Goal: Information Seeking & Learning: Learn about a topic

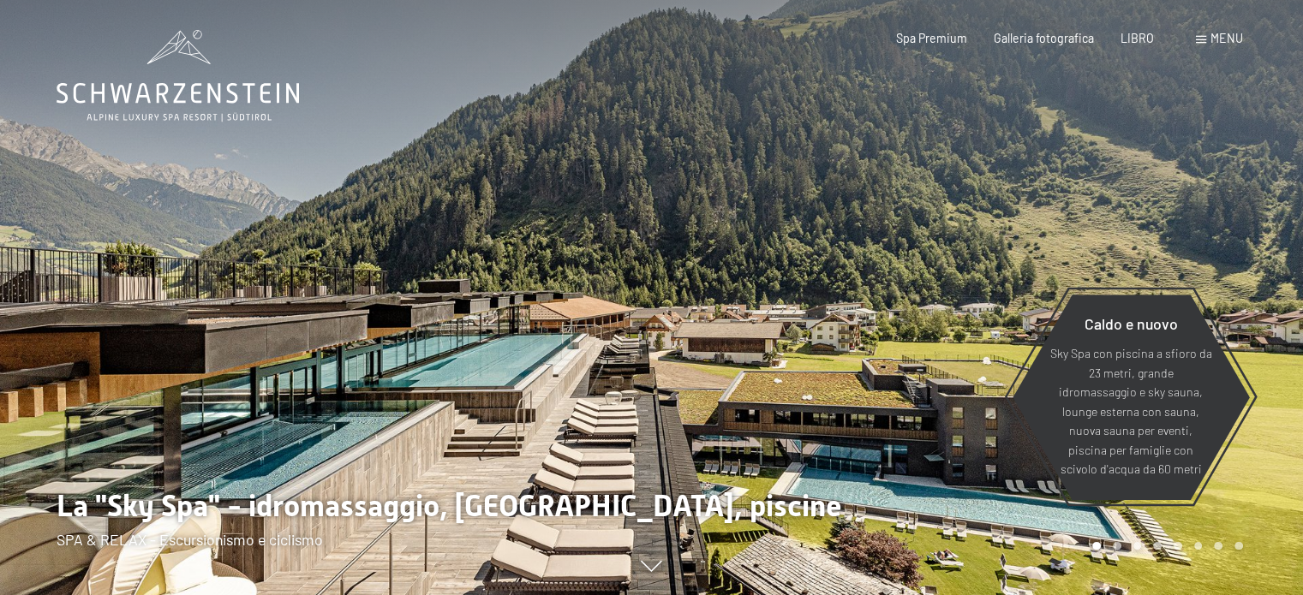
click at [1207, 34] on div "menu" at bounding box center [1219, 38] width 47 height 17
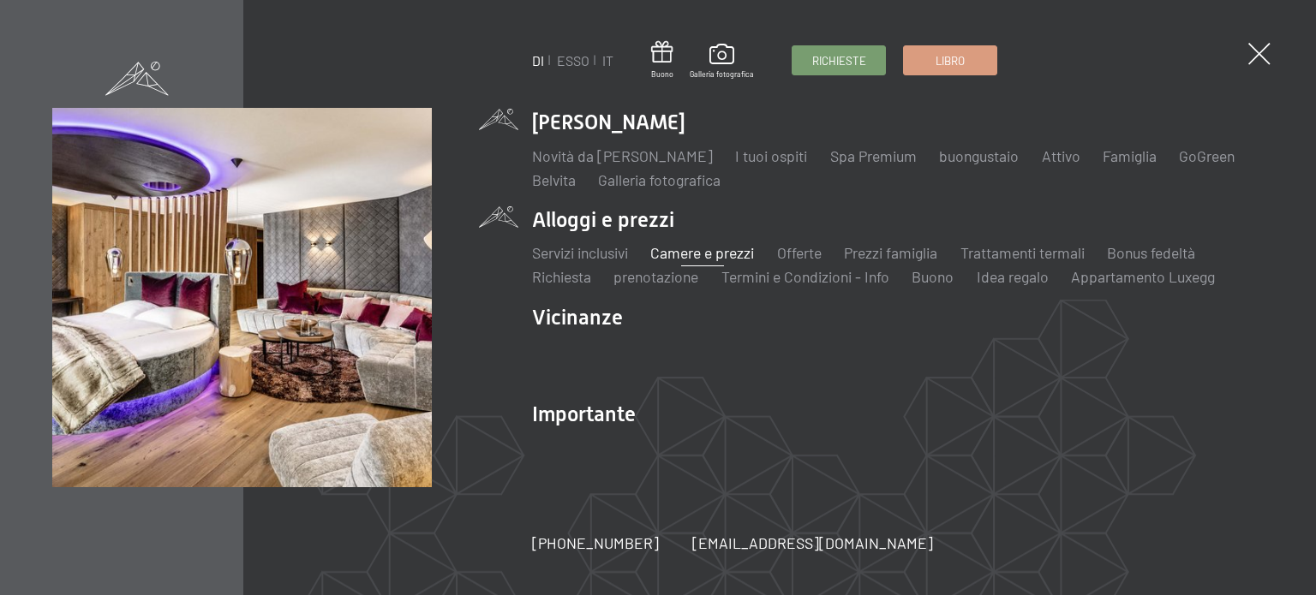
click at [685, 253] on font "Camere e prezzi" at bounding box center [702, 252] width 104 height 19
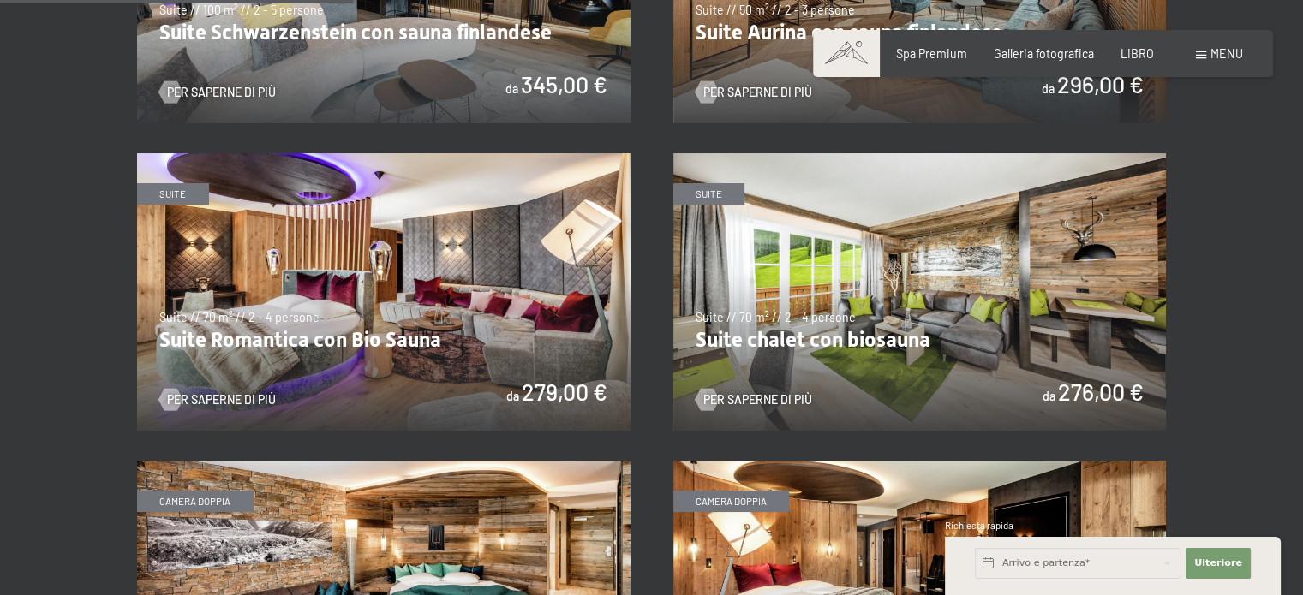
scroll to position [1456, 0]
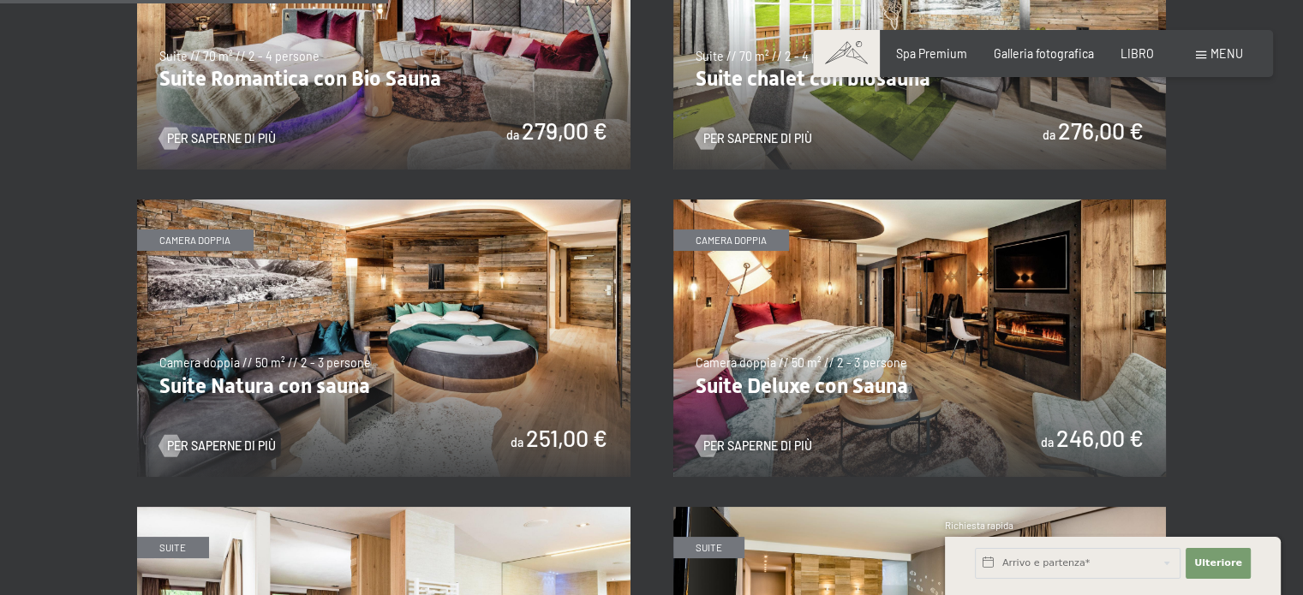
click at [434, 322] on img at bounding box center [383, 339] width 493 height 278
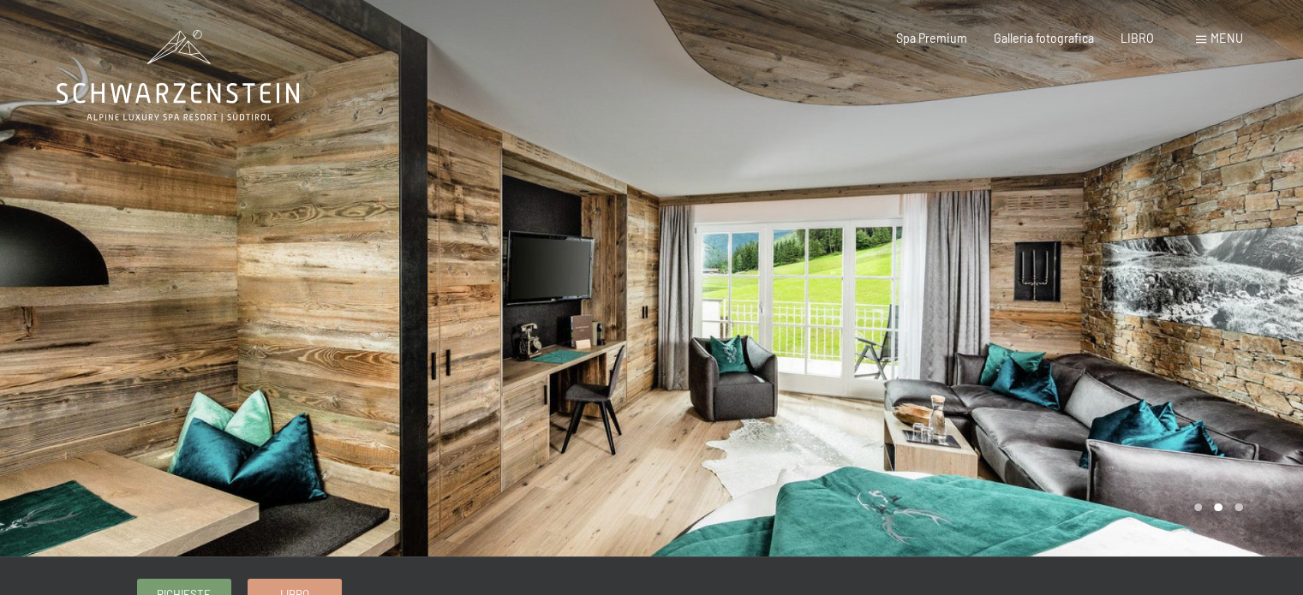
click at [1247, 297] on div at bounding box center [978, 278] width 652 height 557
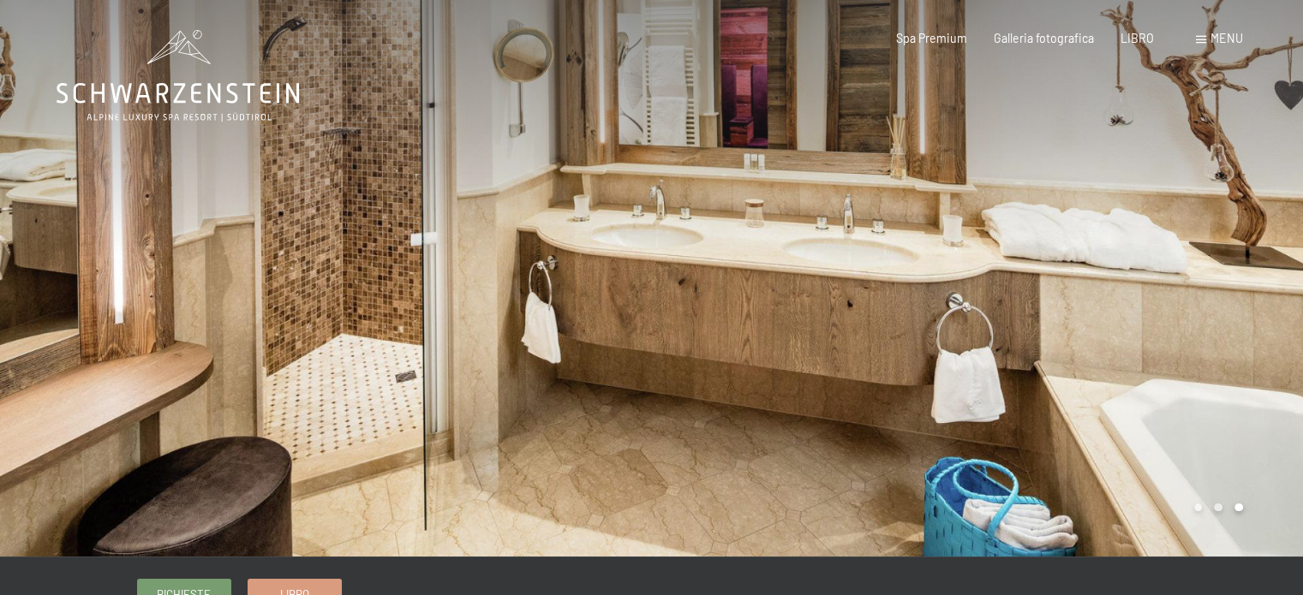
click at [1204, 266] on div at bounding box center [978, 278] width 652 height 557
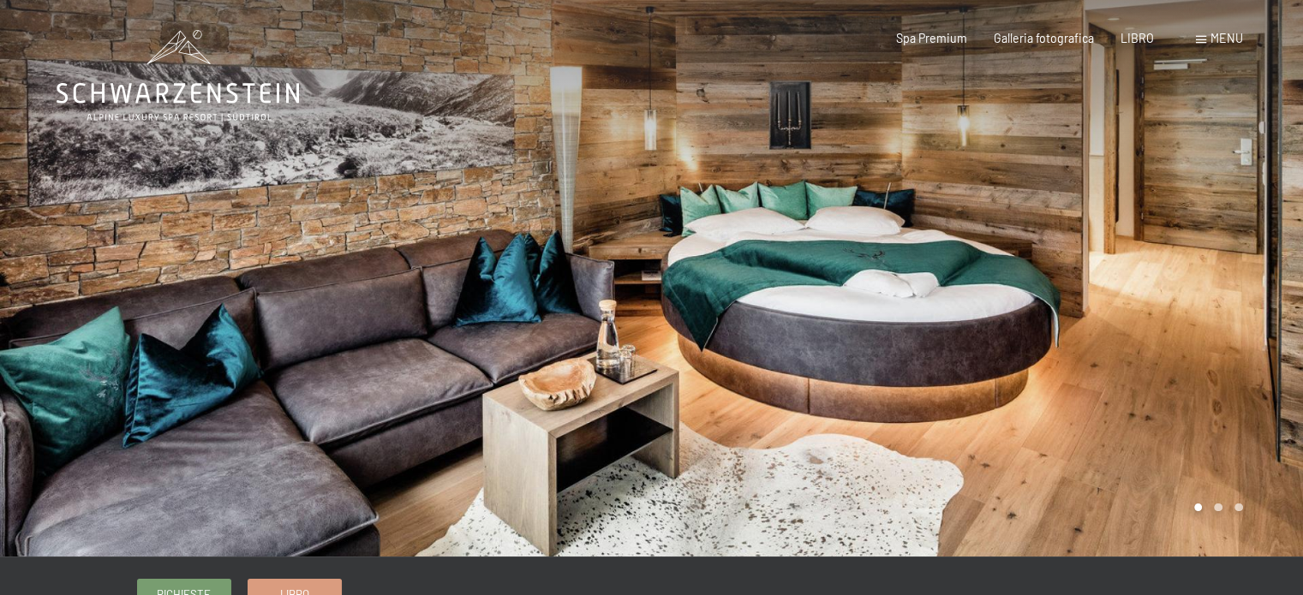
click at [1204, 266] on div at bounding box center [978, 278] width 652 height 557
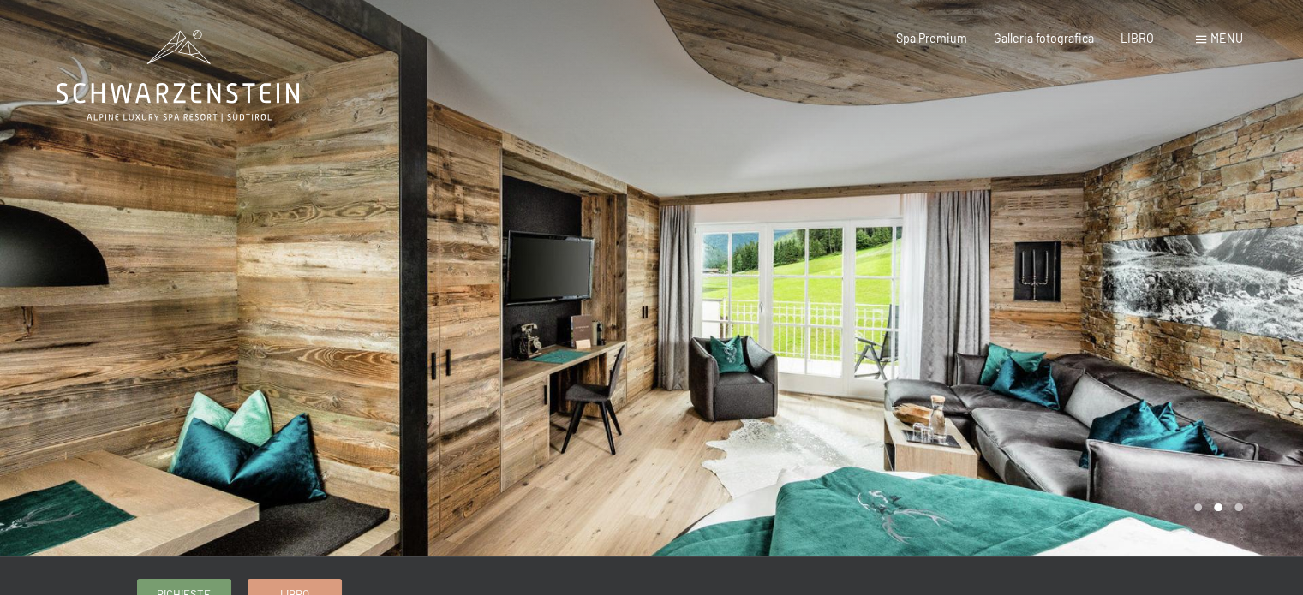
click at [1204, 266] on div at bounding box center [978, 278] width 652 height 557
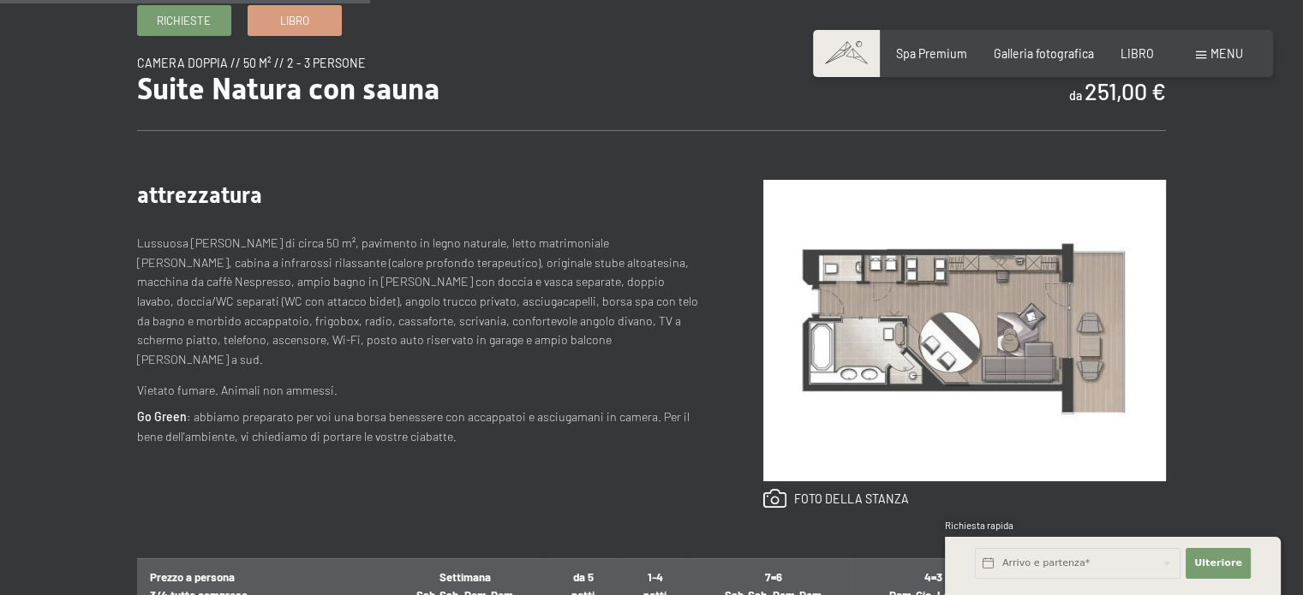
scroll to position [600, 0]
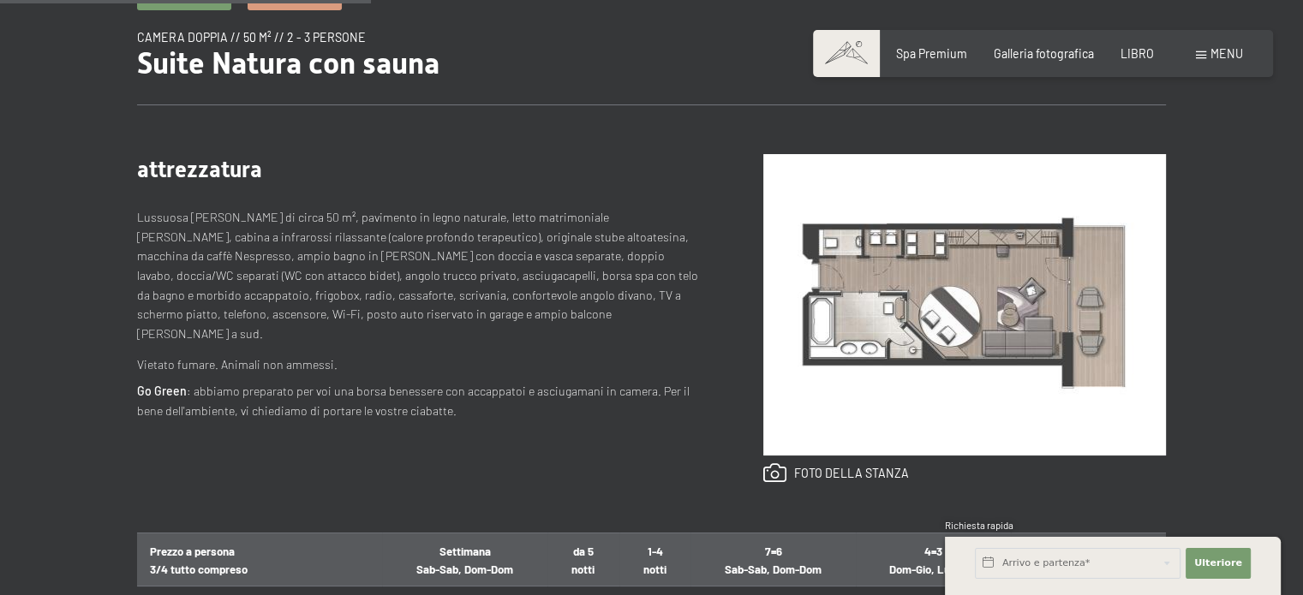
click at [1028, 327] on img at bounding box center [964, 305] width 403 height 302
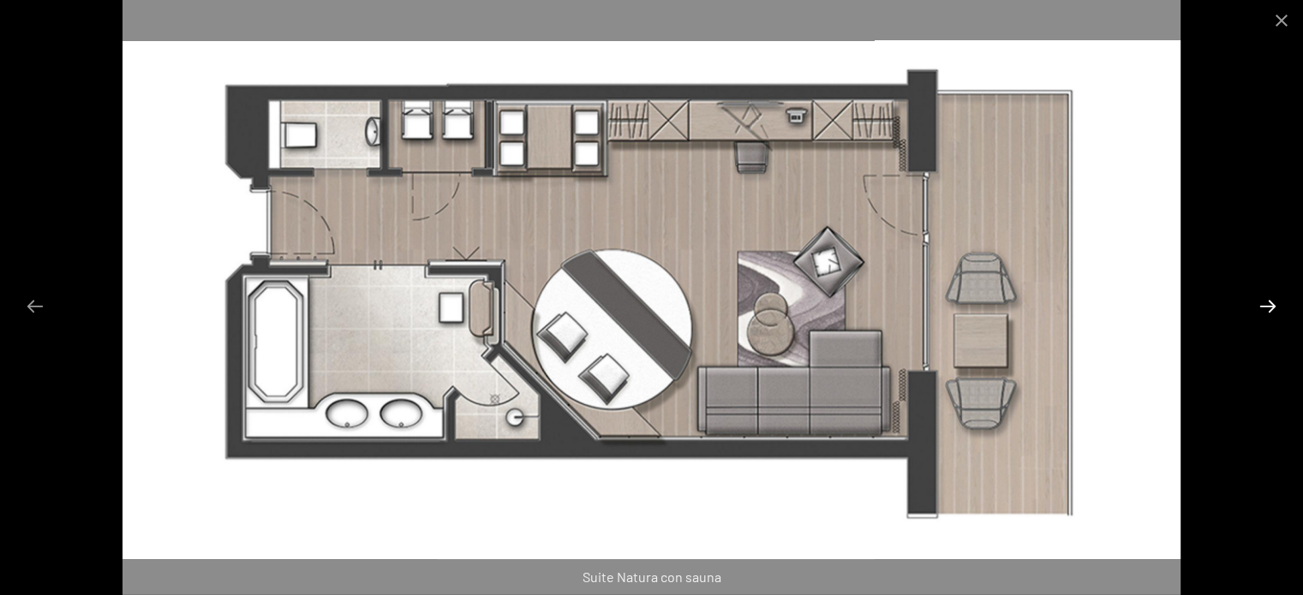
click at [1272, 305] on button "Diapositiva successiva" at bounding box center [1268, 306] width 36 height 33
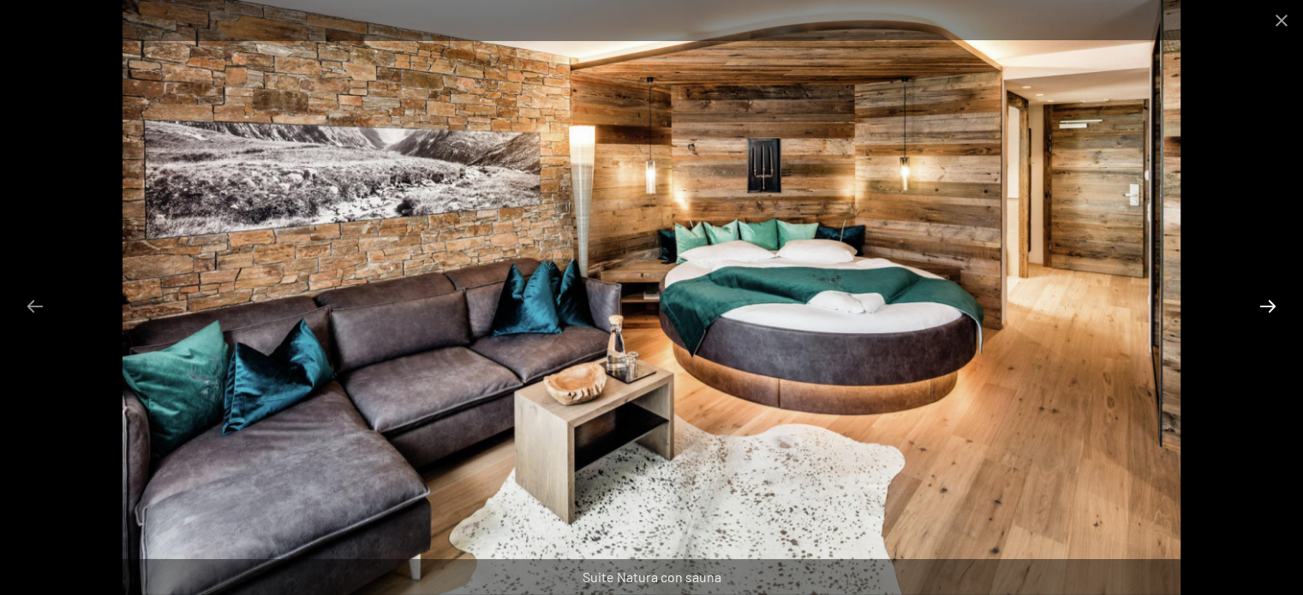
click at [1272, 305] on button "Diapositiva successiva" at bounding box center [1268, 306] width 36 height 33
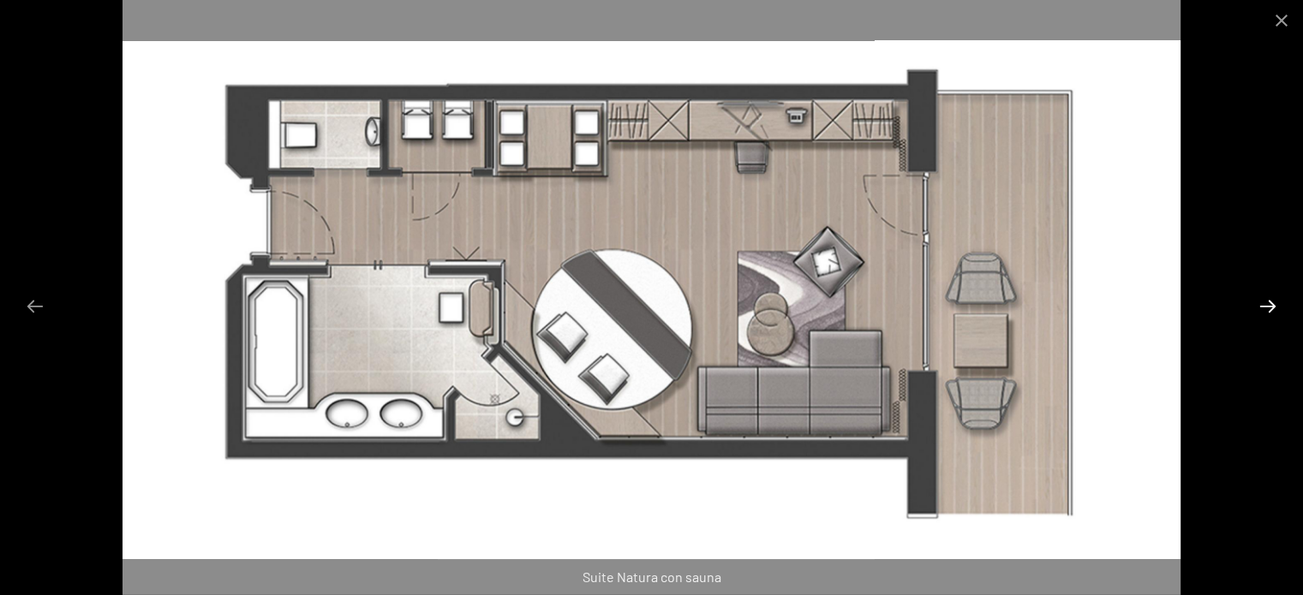
click at [1272, 305] on button "Diapositiva successiva" at bounding box center [1268, 306] width 36 height 33
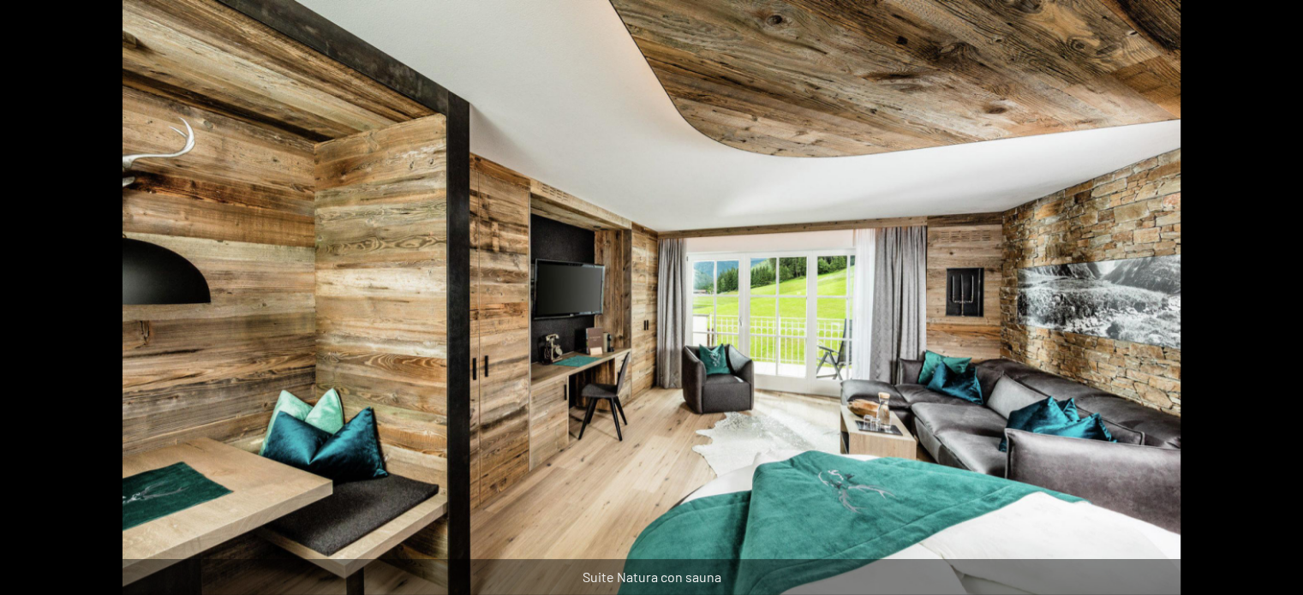
click at [1272, 305] on button "Diapositiva successiva" at bounding box center [1277, 306] width 36 height 33
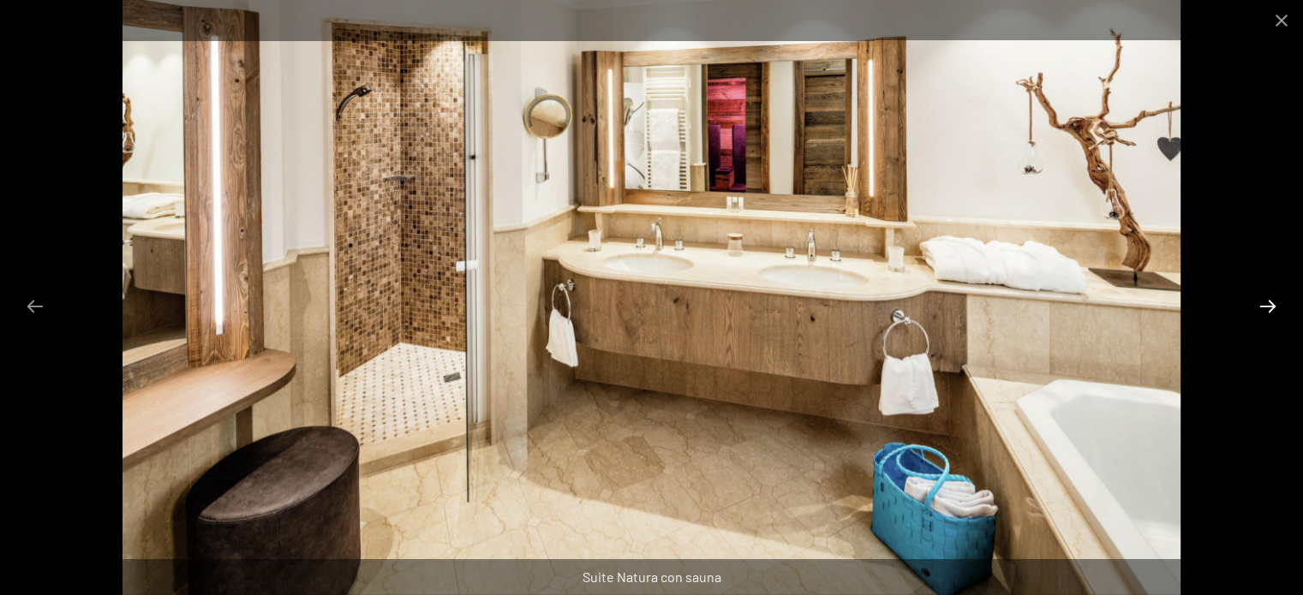
click at [1272, 305] on button "Diapositiva successiva" at bounding box center [1268, 306] width 36 height 33
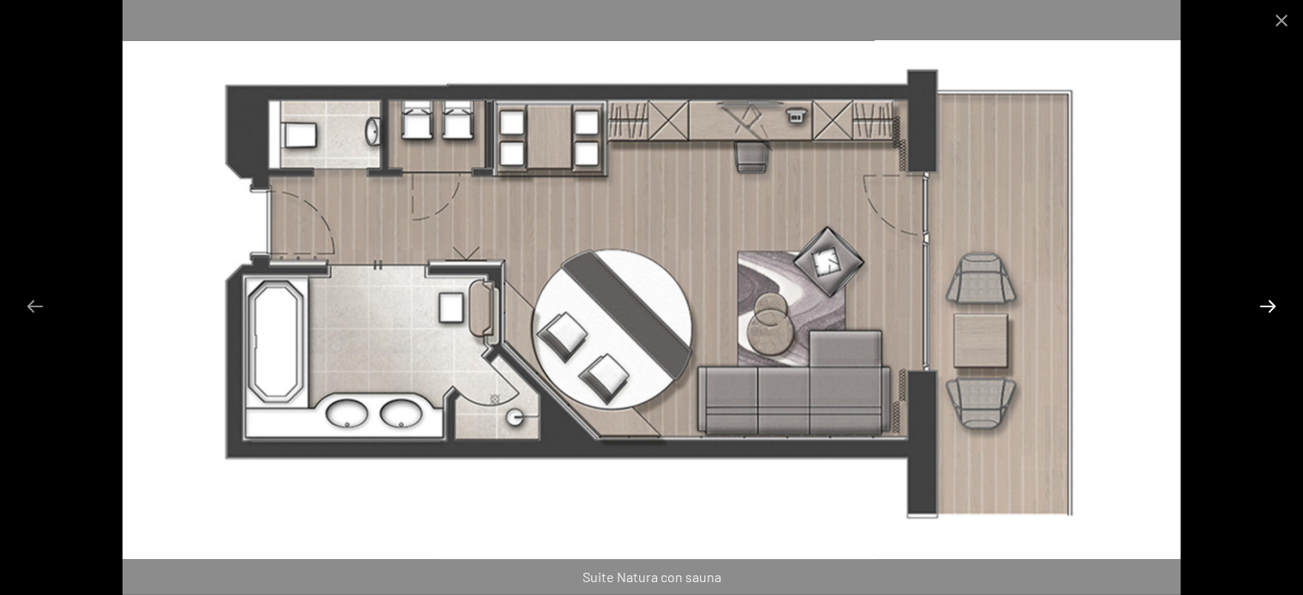
click at [1272, 305] on button "Diapositiva successiva" at bounding box center [1268, 306] width 36 height 33
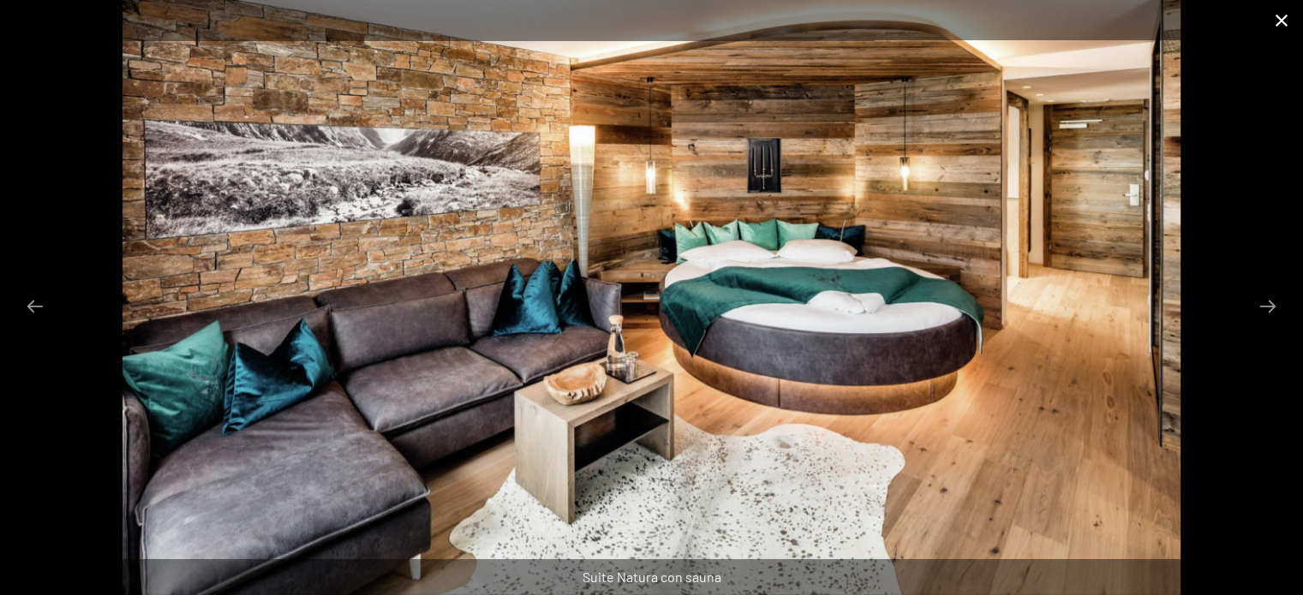
click at [1271, 15] on button "Chiudi galleria" at bounding box center [1281, 20] width 43 height 40
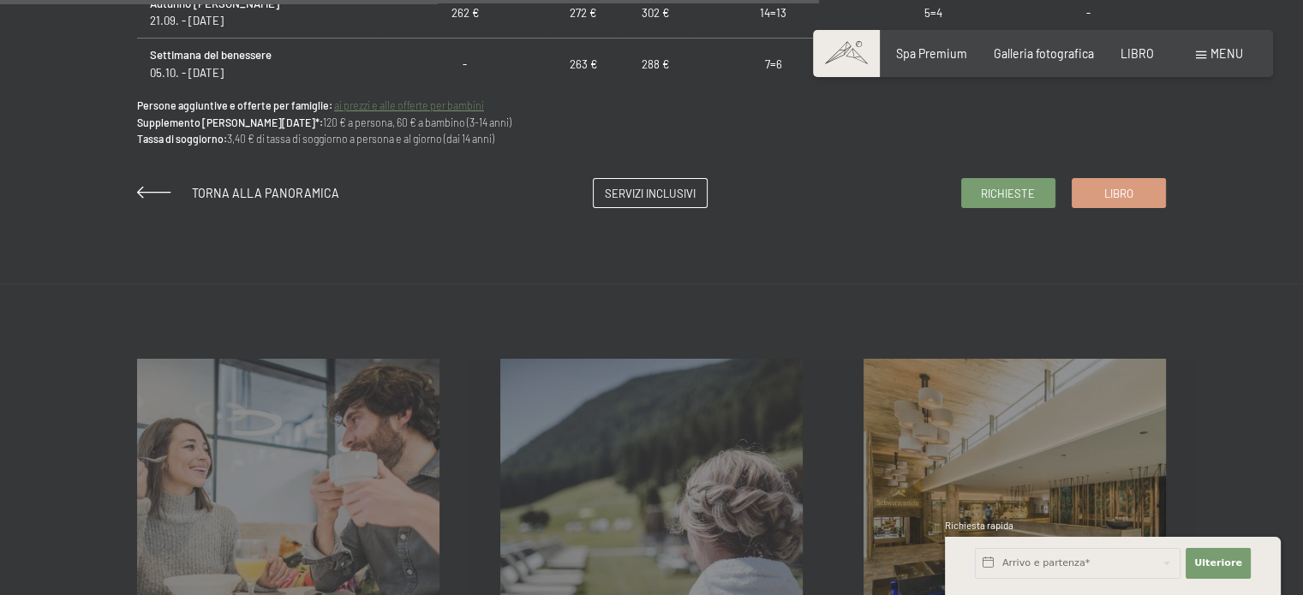
scroll to position [1371, 0]
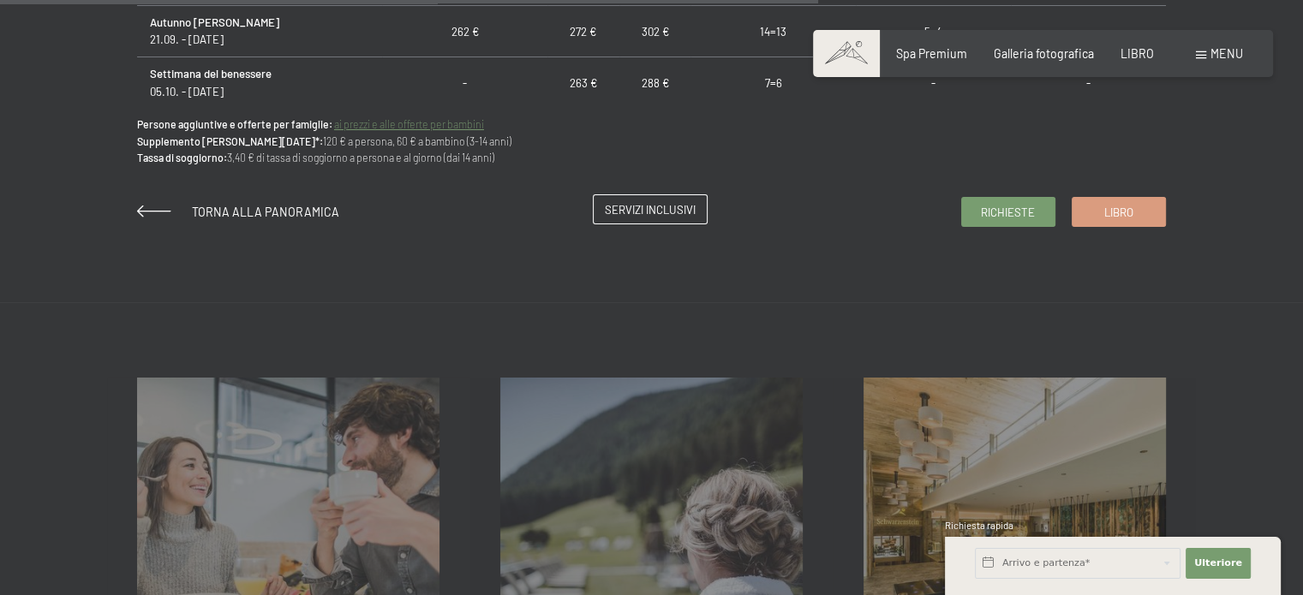
click at [649, 212] on font "Servizi inclusivi" at bounding box center [650, 210] width 91 height 14
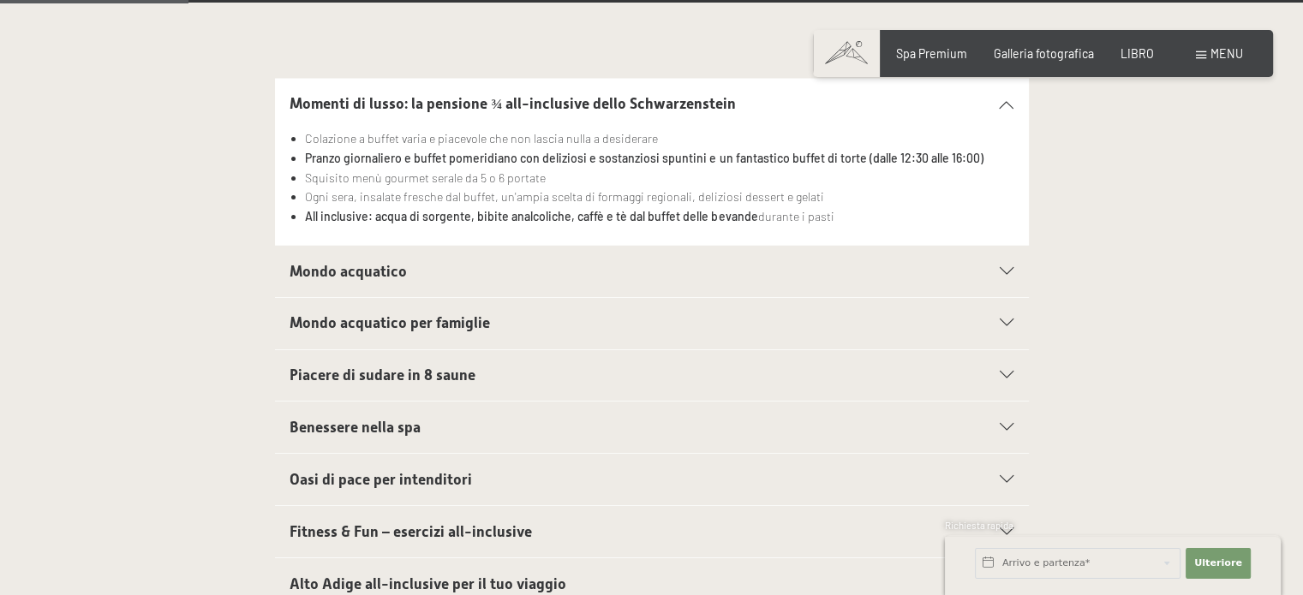
scroll to position [428, 0]
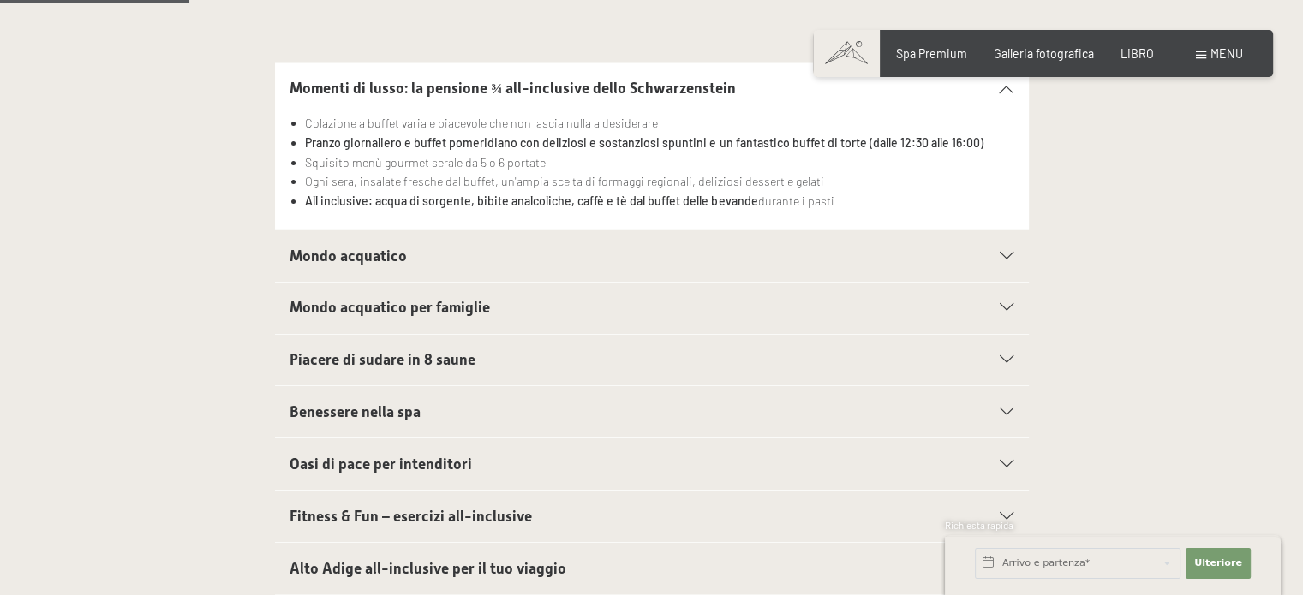
click at [582, 246] on h2 "Mondo acquatico" at bounding box center [615, 256] width 651 height 21
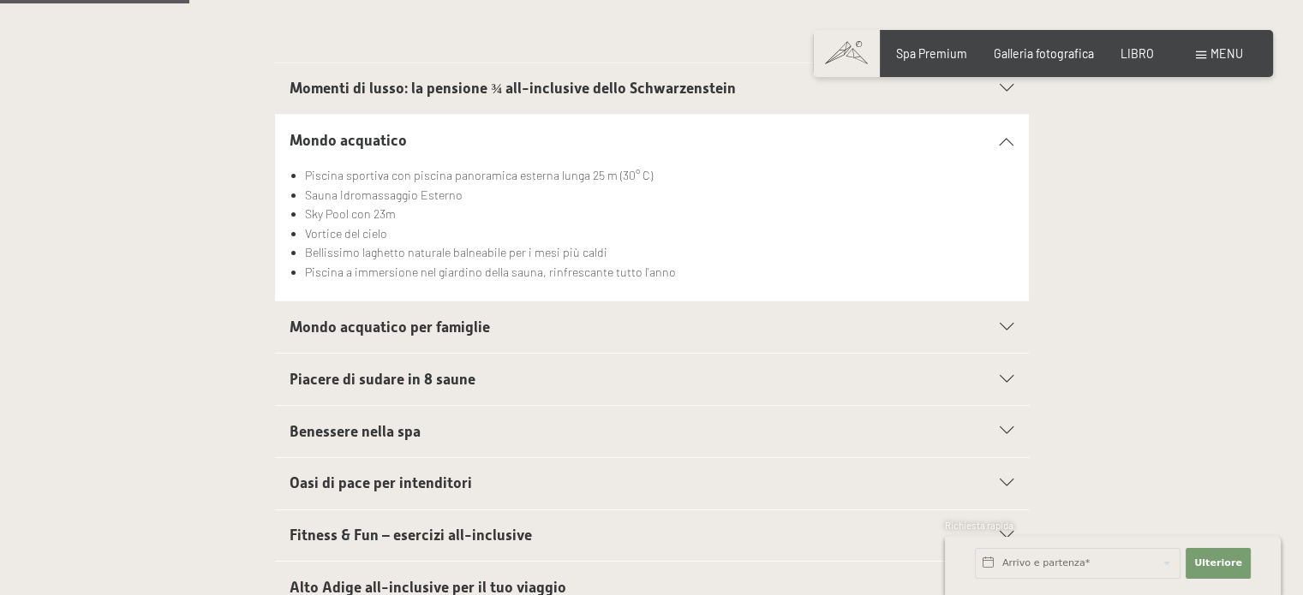
click at [526, 320] on div "Mondo acquatico per famiglie" at bounding box center [652, 327] width 724 height 51
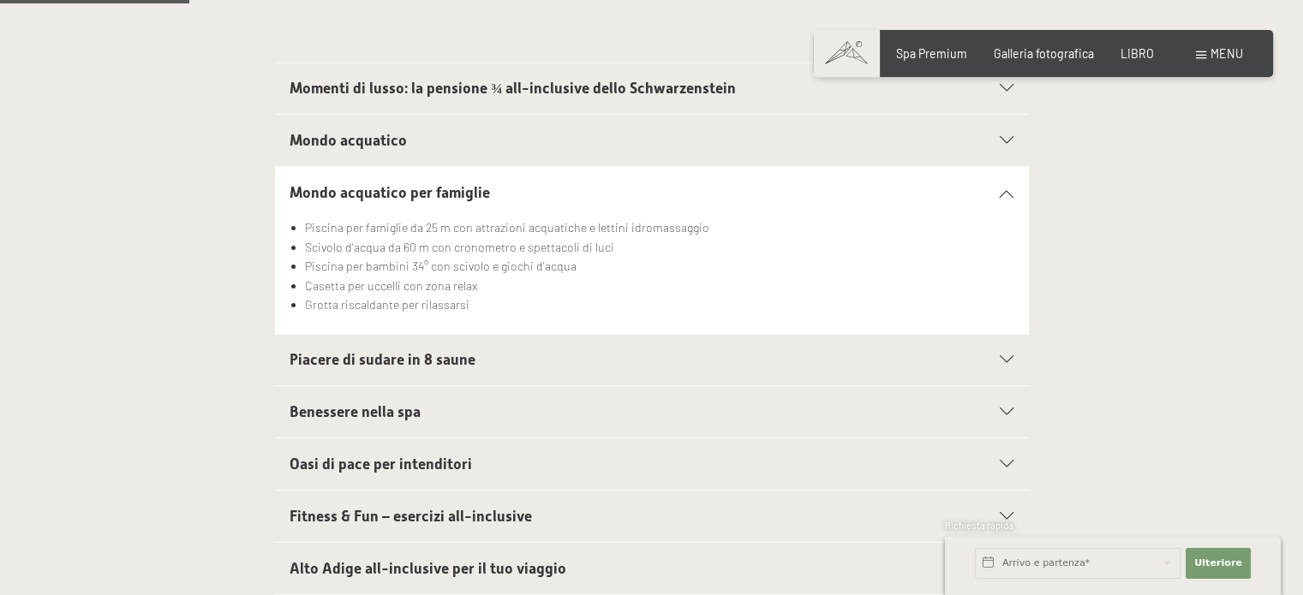
click at [466, 130] on h2 "Mondo acquatico" at bounding box center [615, 140] width 651 height 21
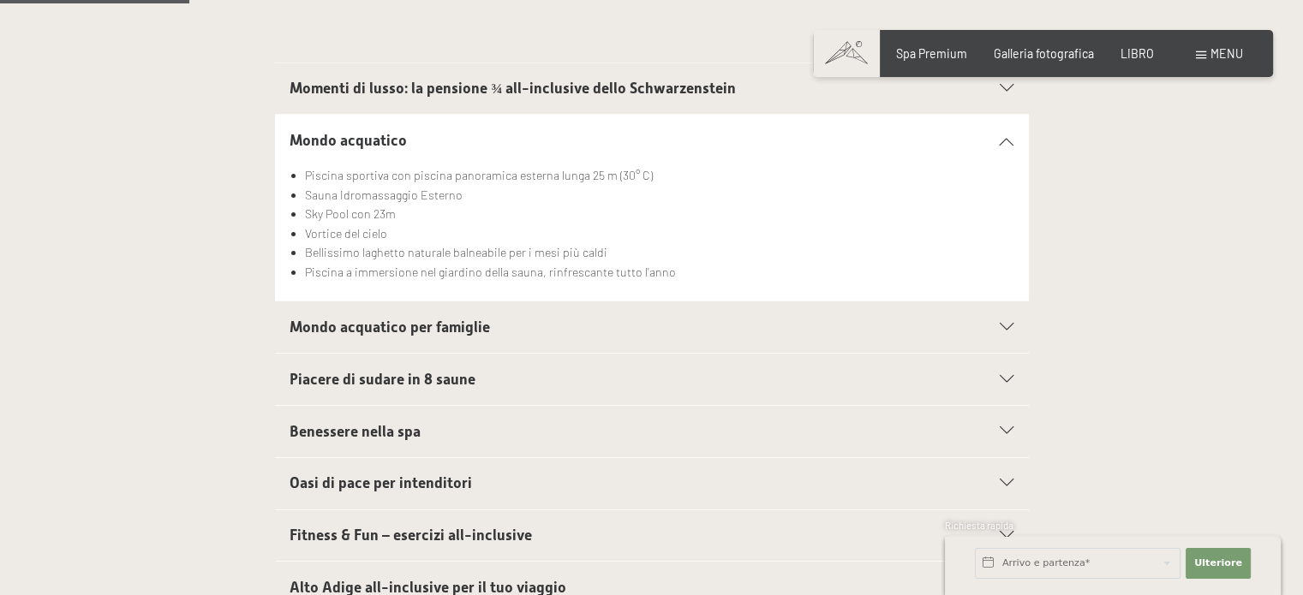
click at [388, 376] on div "Piacere di sudare in 8 saune" at bounding box center [652, 379] width 724 height 51
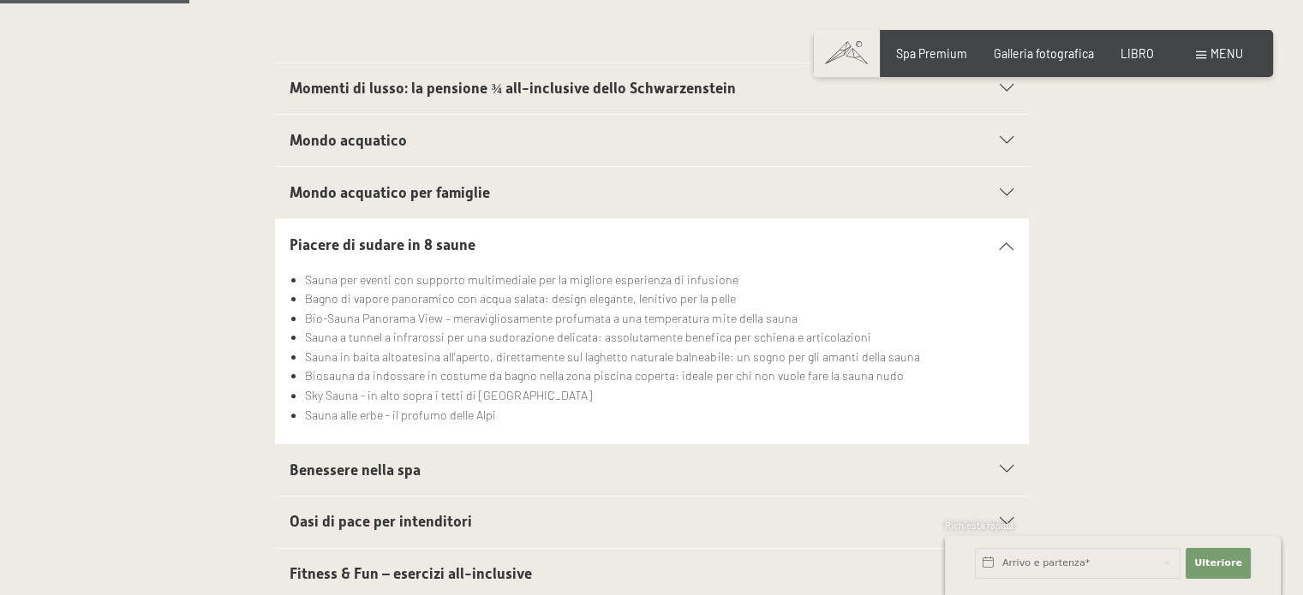
click at [438, 460] on h2 "Benessere nella spa" at bounding box center [615, 470] width 651 height 21
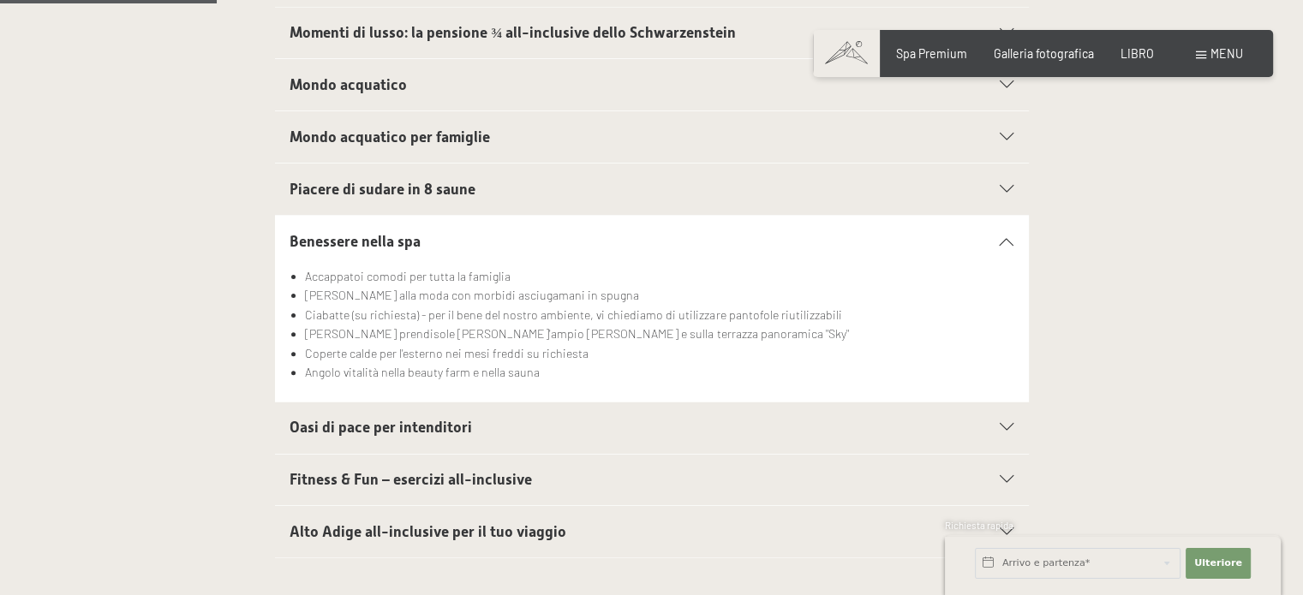
scroll to position [514, 0]
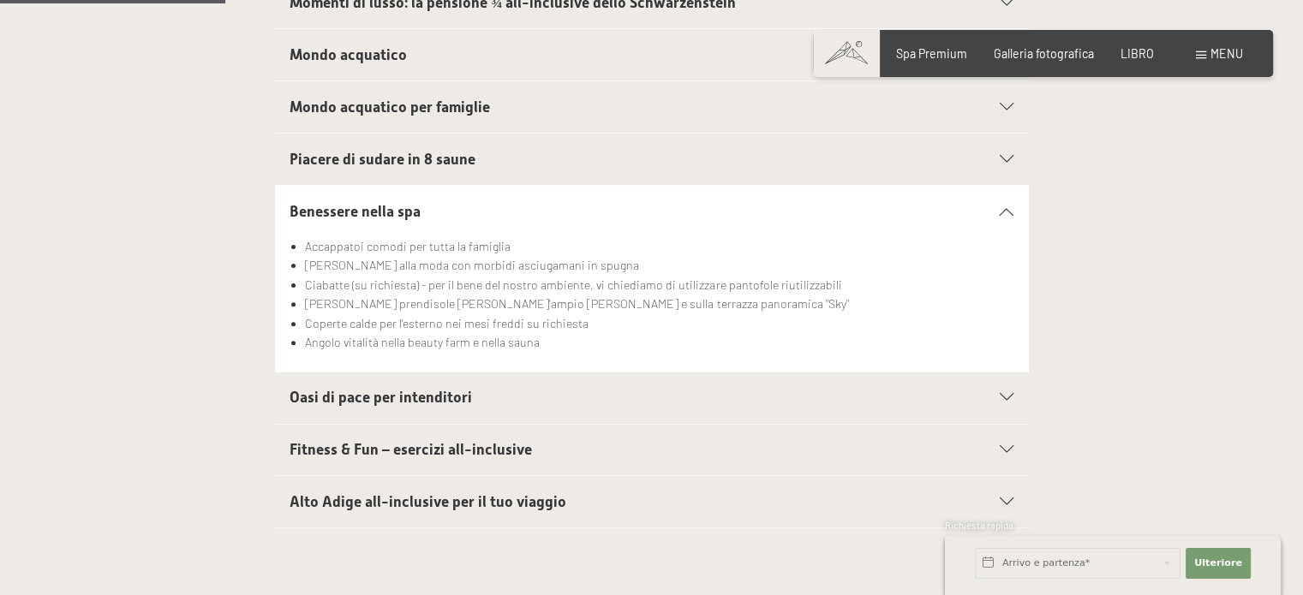
click at [601, 373] on div "Oasi di pace per intenditori" at bounding box center [652, 398] width 724 height 51
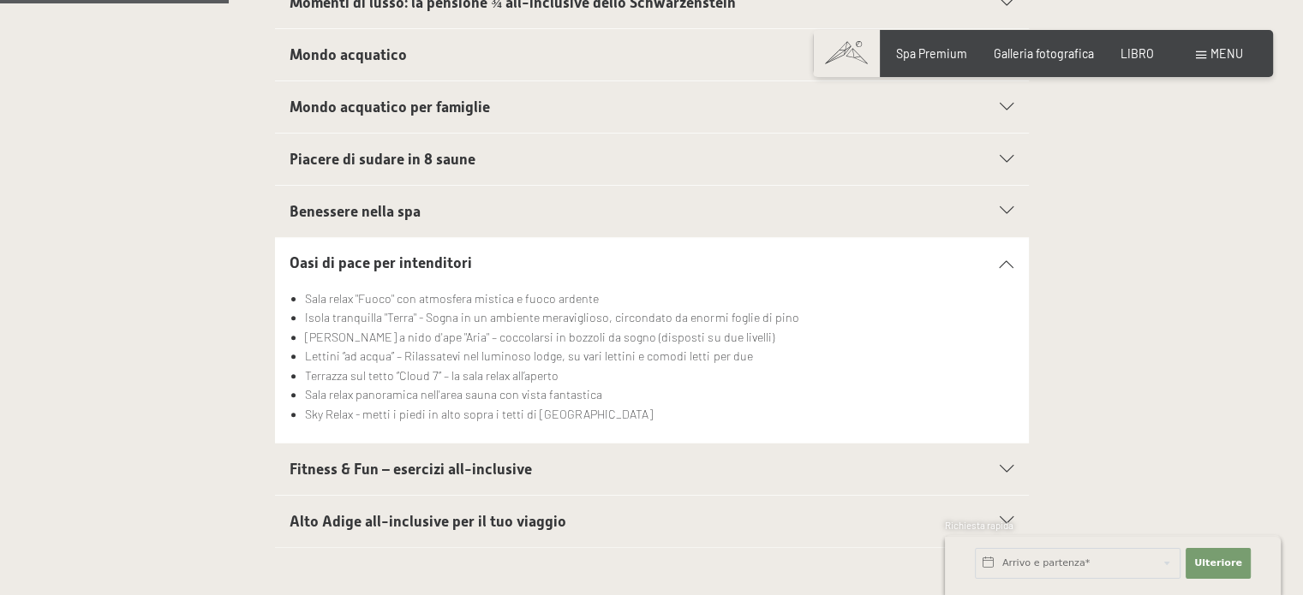
scroll to position [600, 0]
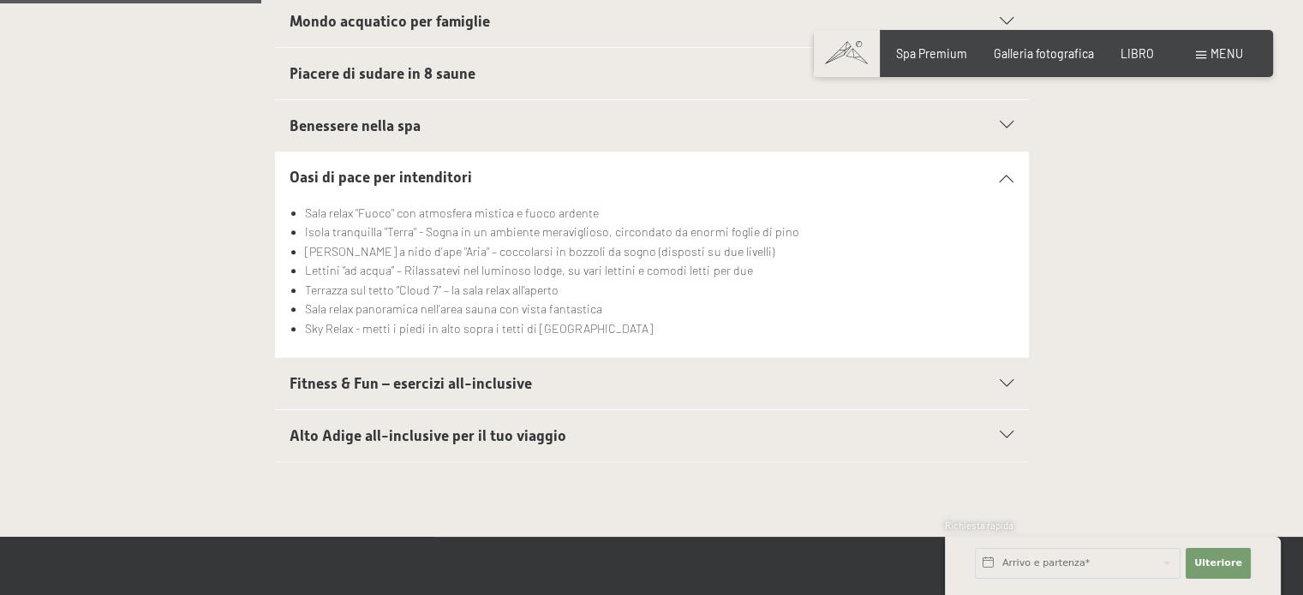
click at [562, 426] on h2 "Alto Adige all-inclusive per il tuo viaggio" at bounding box center [615, 436] width 651 height 21
